Goal: Information Seeking & Learning: Find contact information

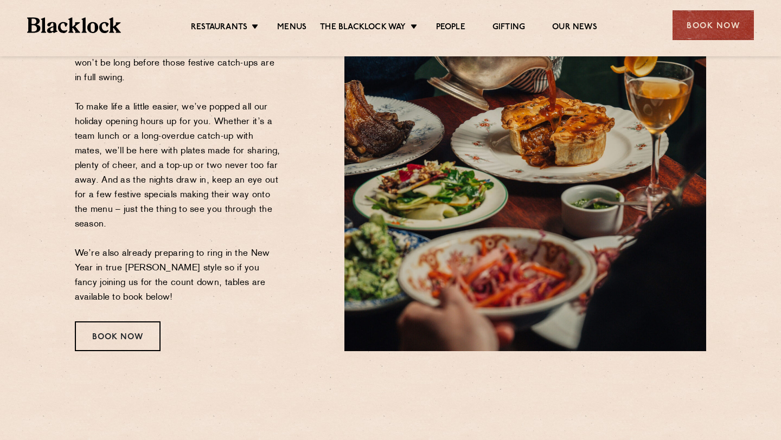
scroll to position [209, 0]
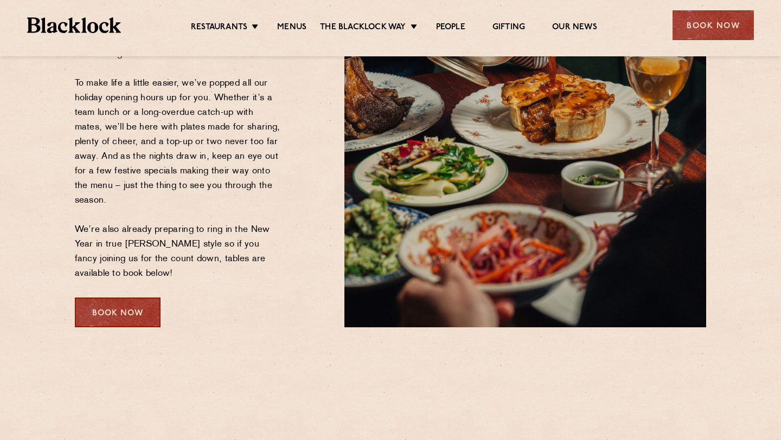
click at [141, 306] on div "Book Now" at bounding box center [118, 313] width 86 height 30
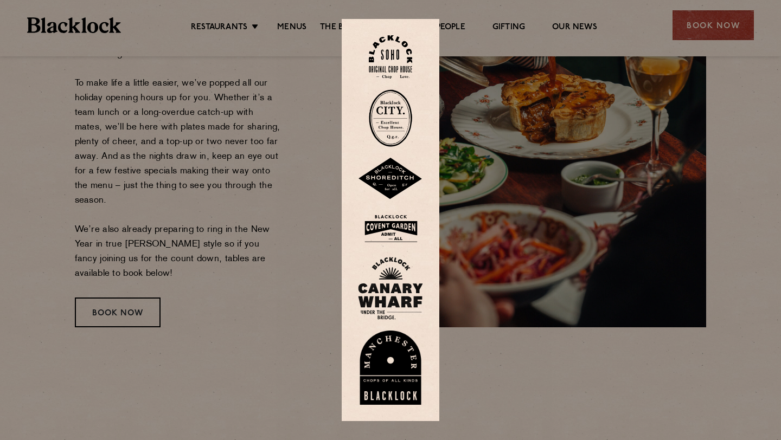
click at [273, 242] on div at bounding box center [390, 220] width 781 height 440
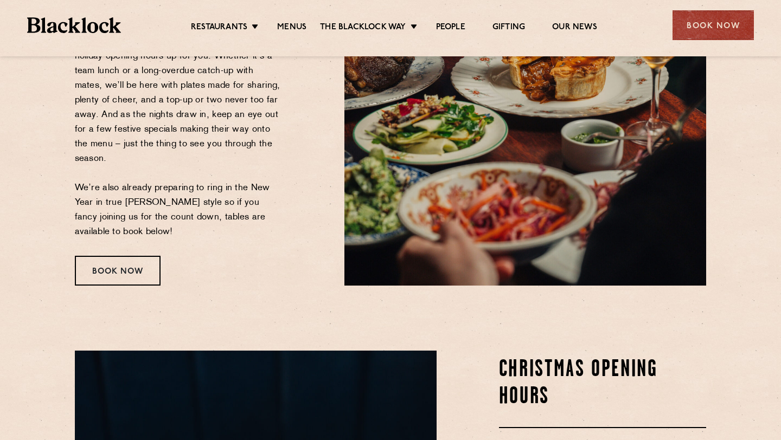
scroll to position [251, 0]
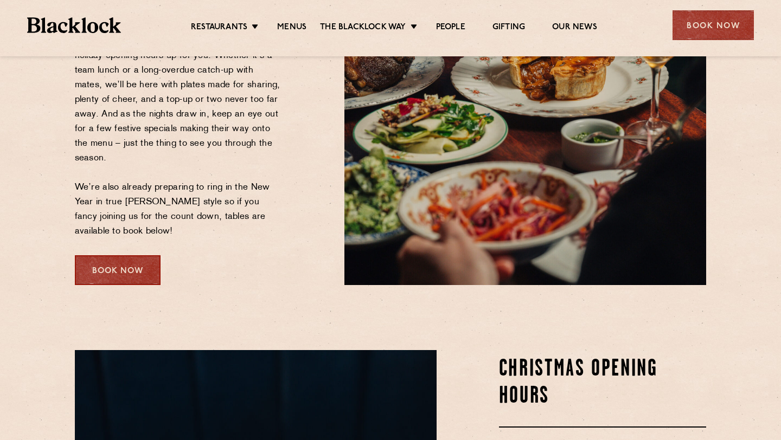
click at [121, 270] on div "Book Now" at bounding box center [118, 270] width 86 height 30
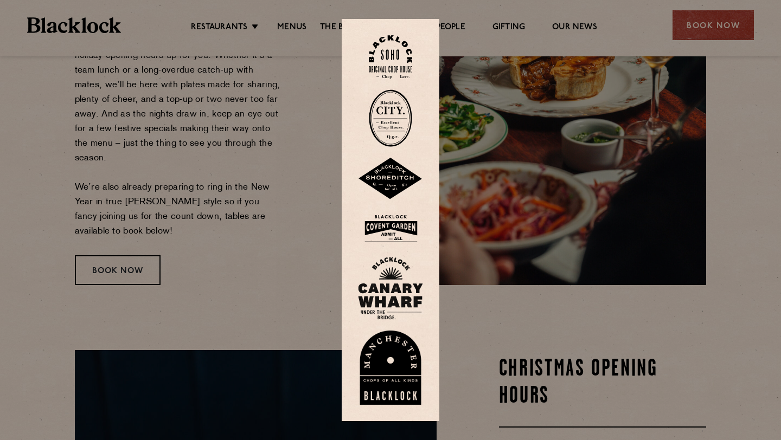
click at [202, 231] on div at bounding box center [390, 220] width 781 height 440
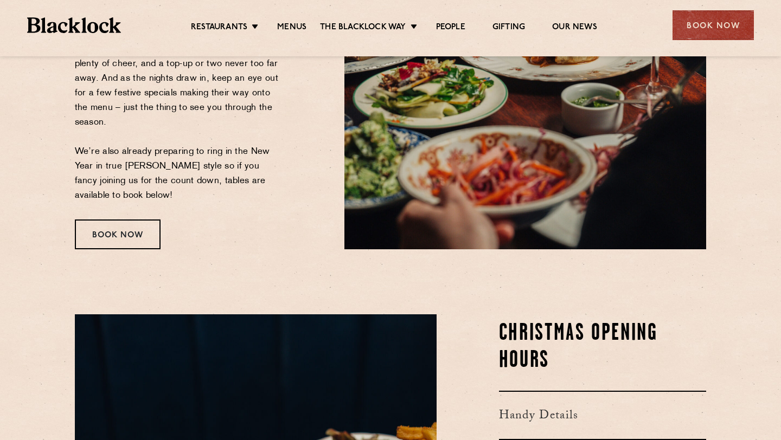
scroll to position [288, 0]
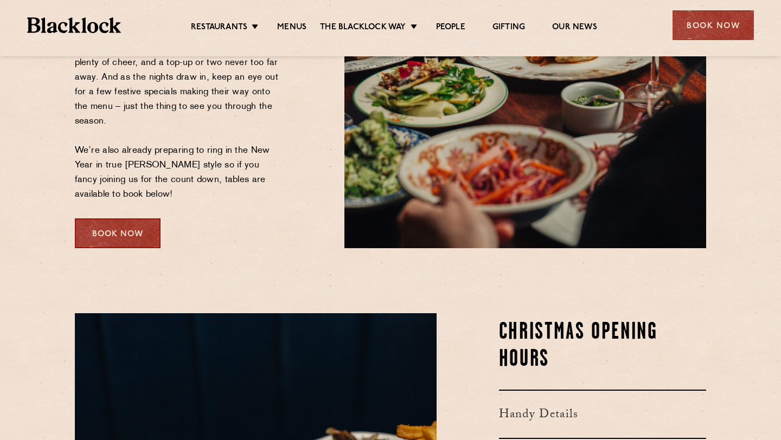
click at [119, 233] on div "Book Now" at bounding box center [118, 234] width 86 height 30
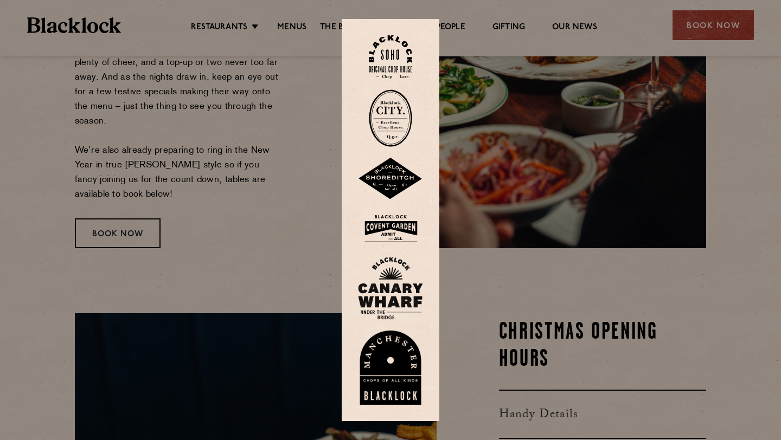
click at [505, 233] on div at bounding box center [390, 220] width 781 height 440
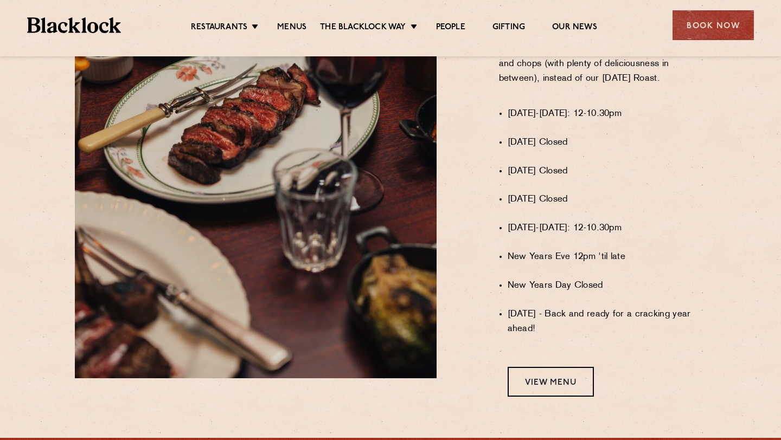
scroll to position [1004, 0]
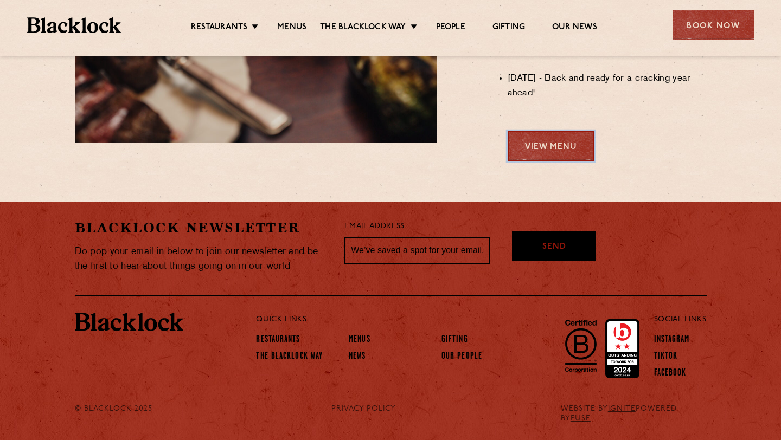
click at [577, 144] on link "View Menu" at bounding box center [551, 146] width 86 height 30
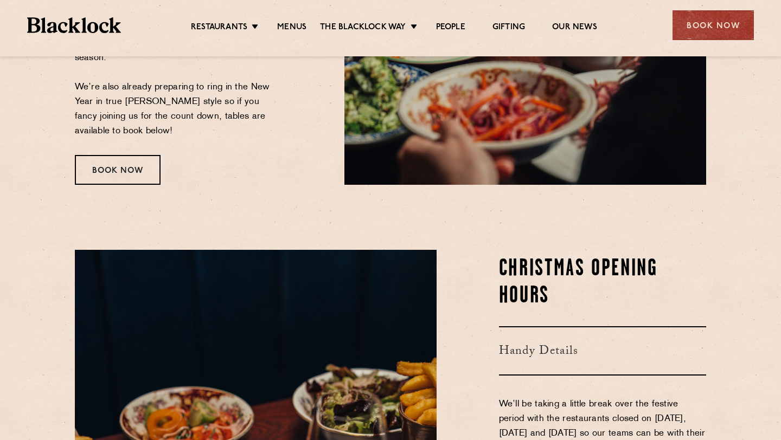
scroll to position [341, 0]
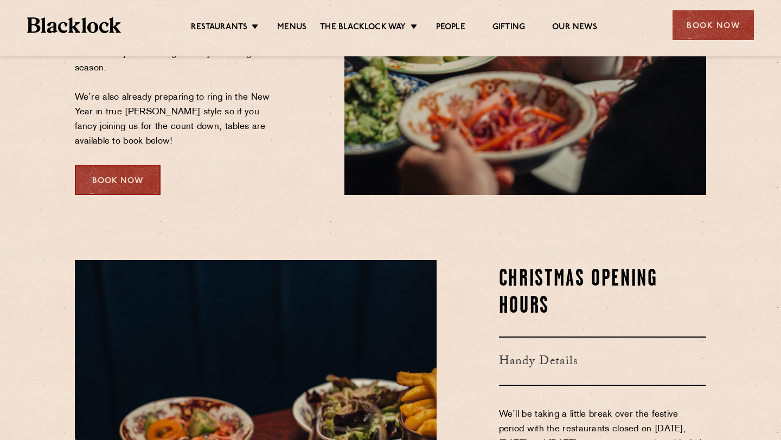
click at [101, 175] on div "Book Now" at bounding box center [118, 180] width 86 height 30
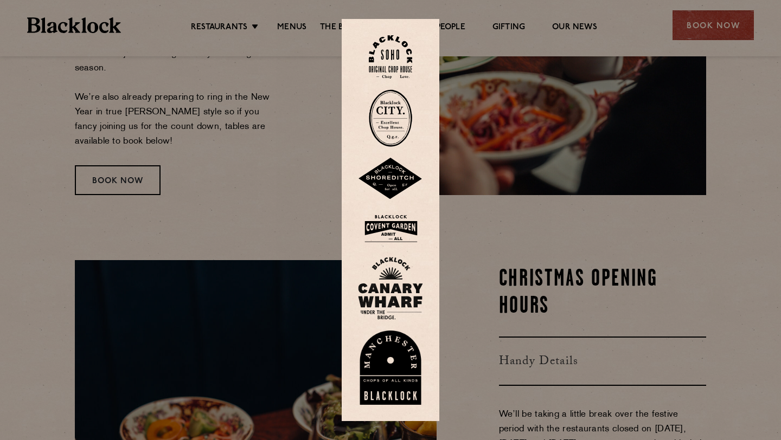
click at [379, 368] on img at bounding box center [390, 368] width 65 height 75
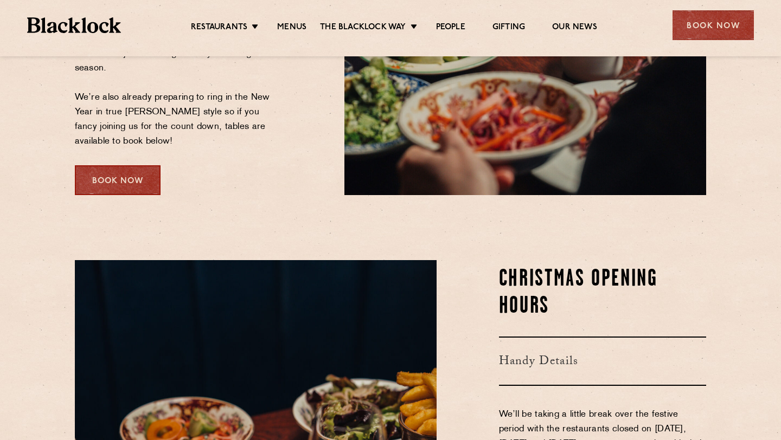
click at [107, 188] on div "Book Now" at bounding box center [118, 180] width 86 height 30
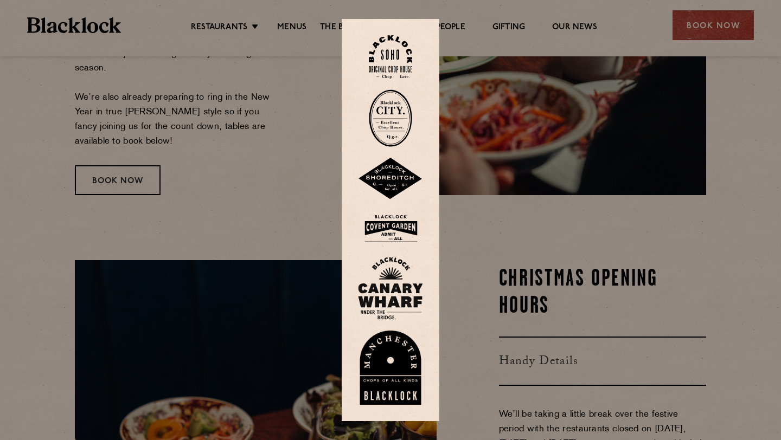
click at [269, 140] on div at bounding box center [390, 220] width 781 height 440
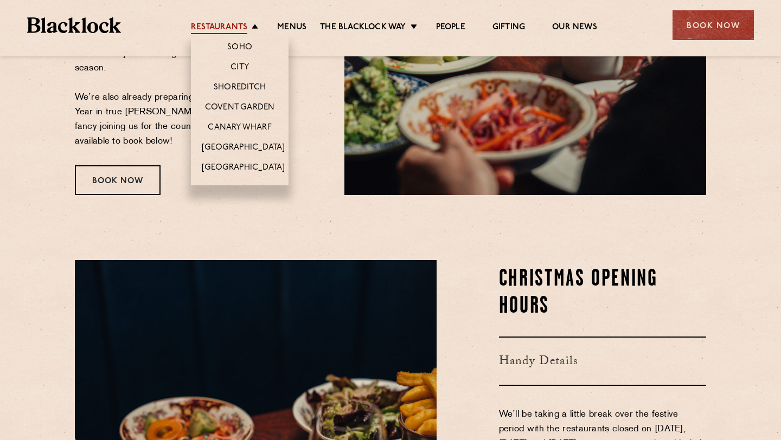
click at [236, 25] on link "Restaurants" at bounding box center [219, 28] width 56 height 12
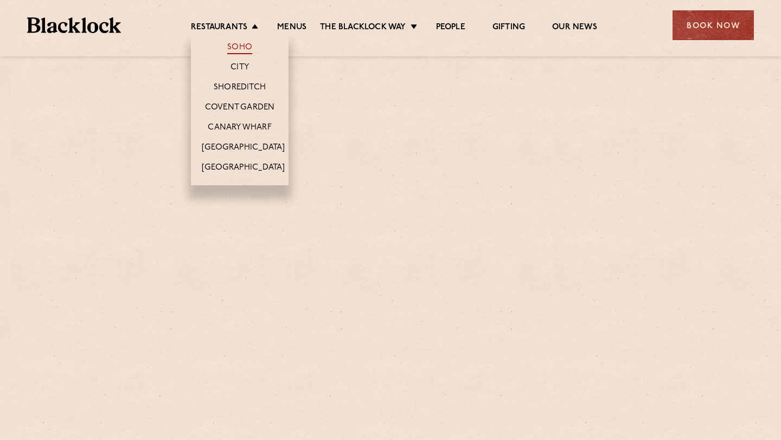
click at [240, 42] on link "Soho" at bounding box center [239, 48] width 25 height 12
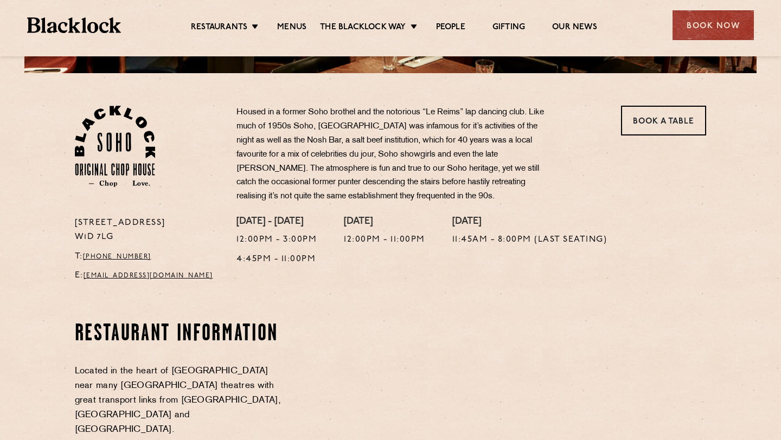
scroll to position [352, 0]
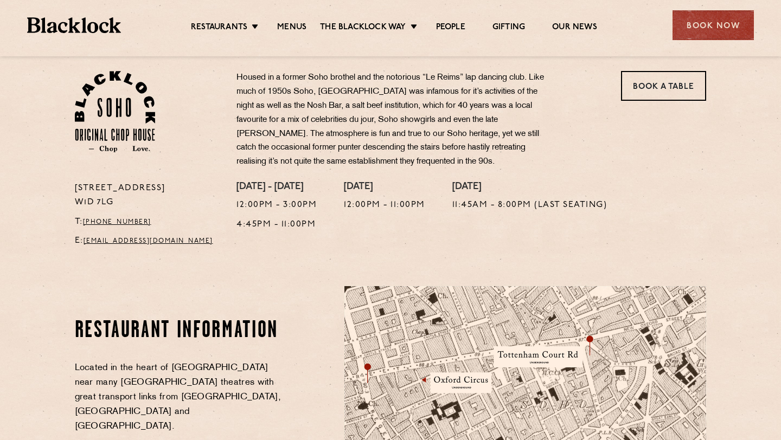
drag, startPoint x: 72, startPoint y: 189, endPoint x: 130, endPoint y: 201, distance: 59.8
click at [131, 202] on div "24 Great Windmill Street W1D 7LG T: +44 20 3441 6996 E: soho@theblacklock.com" at bounding box center [148, 218] width 162 height 73
copy p "24 Great Windmill Street W1D 7LG"
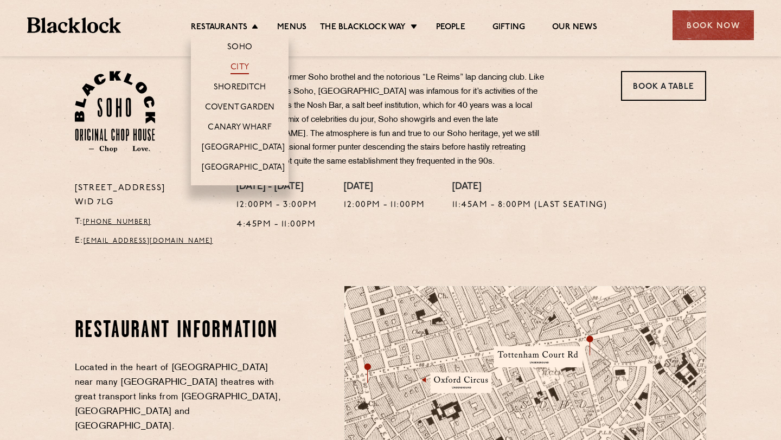
click at [241, 71] on link "City" at bounding box center [239, 68] width 18 height 12
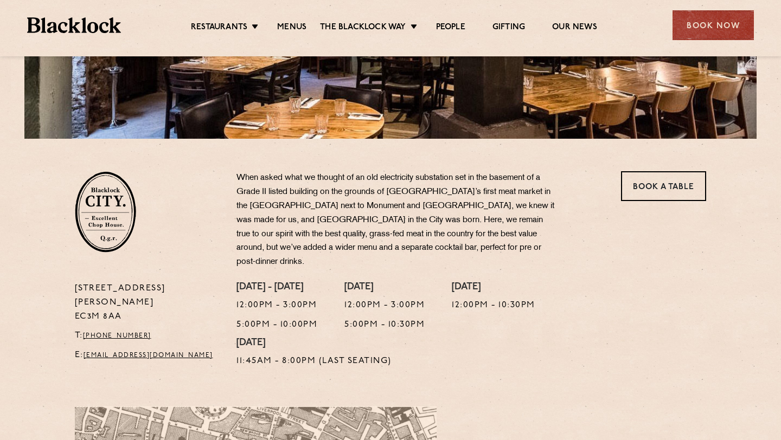
scroll to position [292, 0]
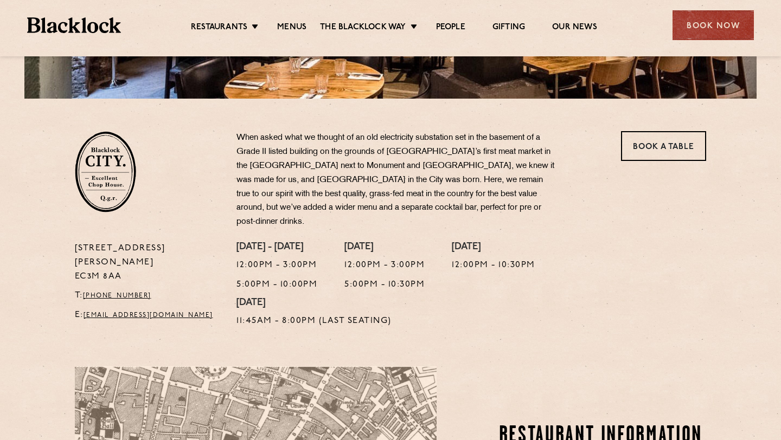
drag, startPoint x: 73, startPoint y: 234, endPoint x: 133, endPoint y: 249, distance: 62.1
click at [133, 249] on div "13 Philpot Lane EC3M 8AA T: +44 20 7998 7676 E: city@theblacklock.com" at bounding box center [148, 288] width 162 height 92
copy p "13 Philpot Lane EC3M 8AA"
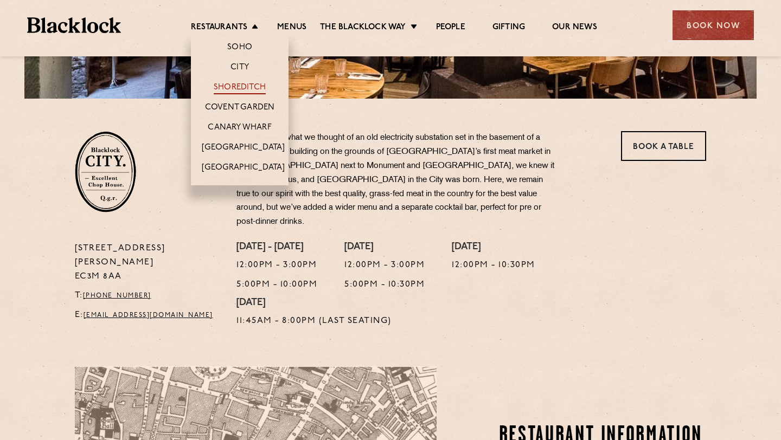
click at [239, 87] on link "Shoreditch" at bounding box center [240, 88] width 52 height 12
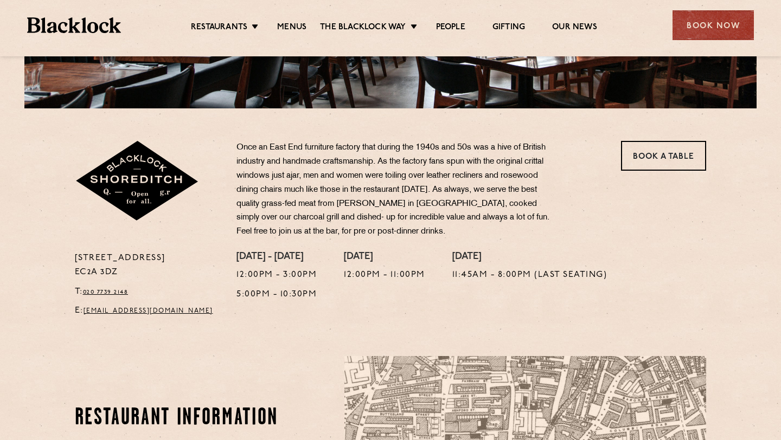
scroll to position [296, 0]
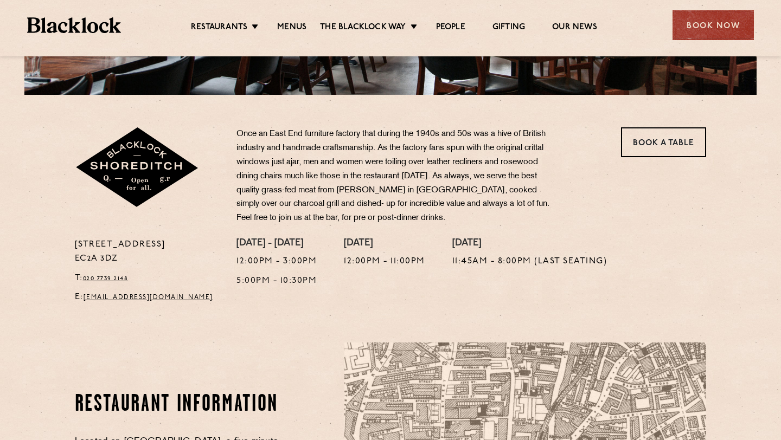
drag, startPoint x: 74, startPoint y: 245, endPoint x: 124, endPoint y: 257, distance: 51.4
click at [125, 258] on p "[STREET_ADDRESS]" at bounding box center [148, 252] width 146 height 28
copy p "[STREET_ADDRESS]"
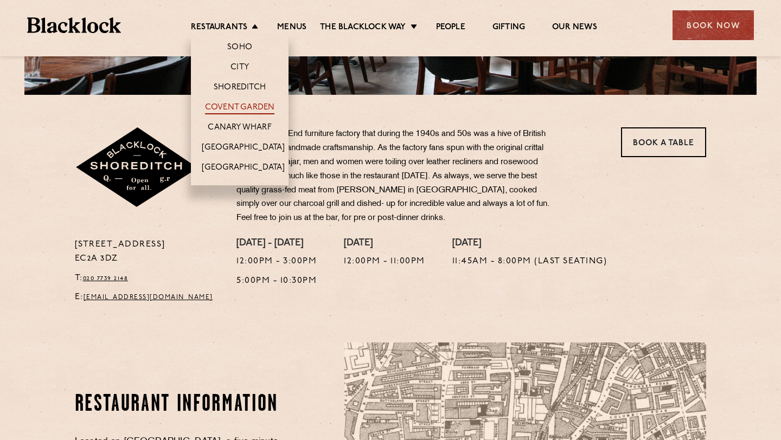
click at [232, 111] on link "Covent Garden" at bounding box center [240, 108] width 70 height 12
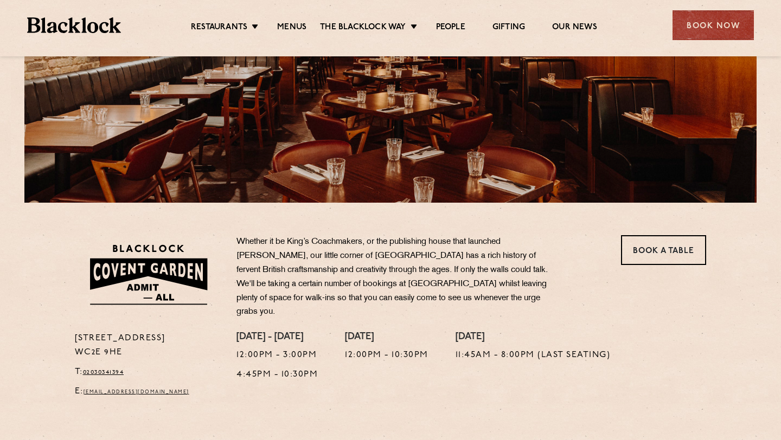
scroll to position [221, 0]
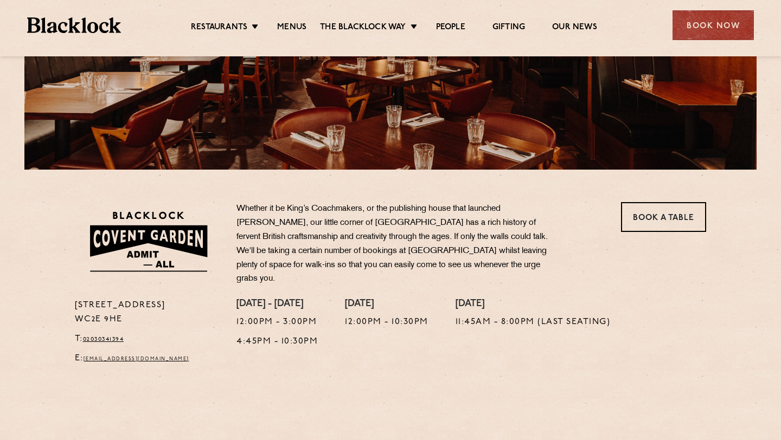
drag, startPoint x: 73, startPoint y: 298, endPoint x: 130, endPoint y: 310, distance: 57.8
click at [130, 310] on div "16a Bedford Street WC2E 9HE T: 02030341394 E: coventgarden@theblacklock.com" at bounding box center [148, 335] width 162 height 73
copy p "16a Bedford Street WC2E 9HE"
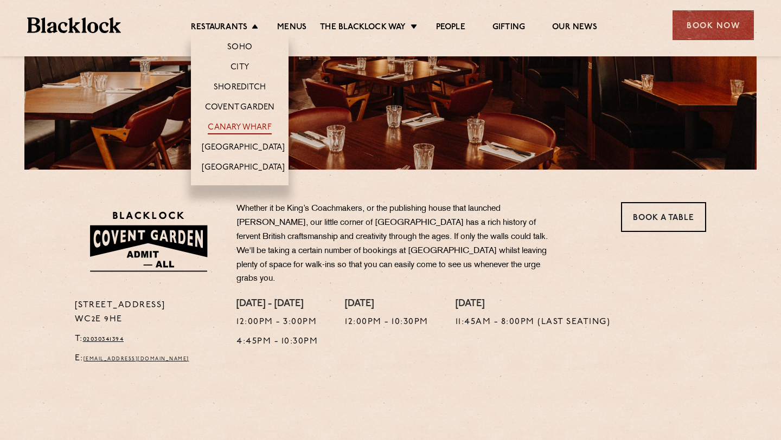
click at [235, 126] on link "Canary Wharf" at bounding box center [239, 129] width 63 height 12
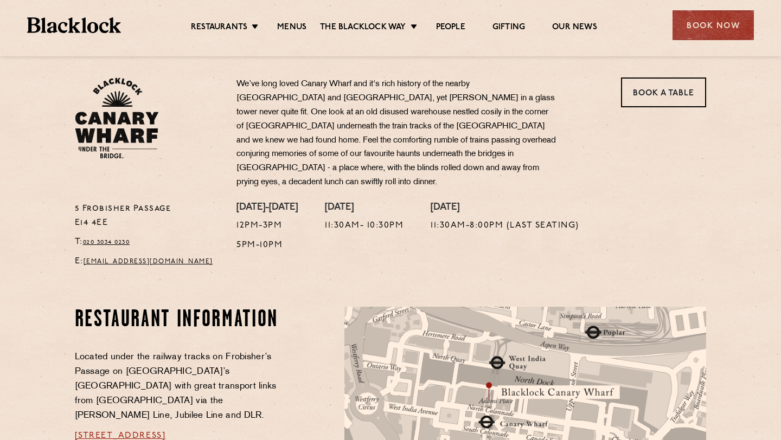
scroll to position [349, 0]
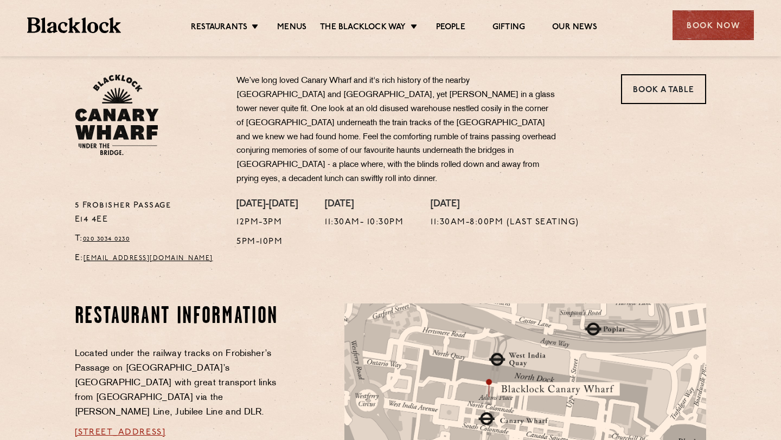
drag, startPoint x: 73, startPoint y: 187, endPoint x: 120, endPoint y: 206, distance: 50.9
click at [121, 206] on div "[STREET_ADDRESS] T: 020 3034 0230 E: [EMAIL_ADDRESS][DOMAIN_NAME]" at bounding box center [148, 235] width 162 height 73
copy p "[STREET_ADDRESS]"
